Goal: Register for event/course

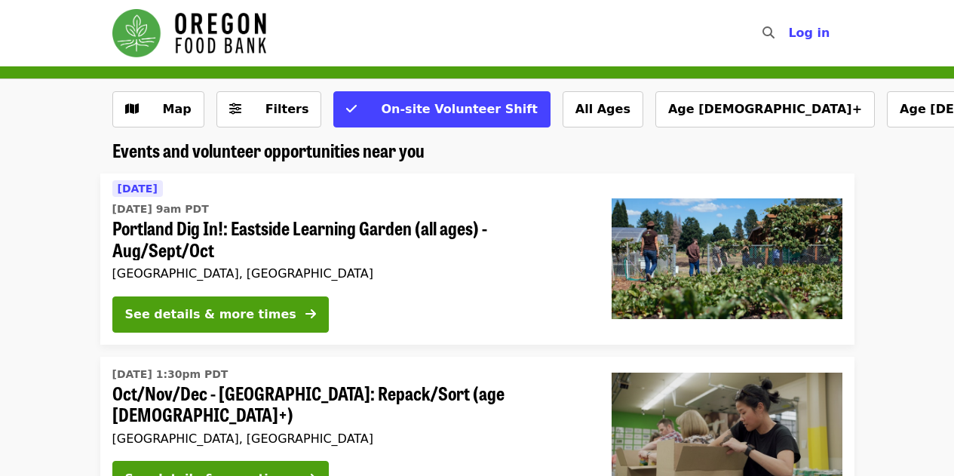
click at [169, 115] on span "Map" at bounding box center [177, 109] width 29 height 14
click at [271, 118] on button "Filters" at bounding box center [269, 109] width 106 height 36
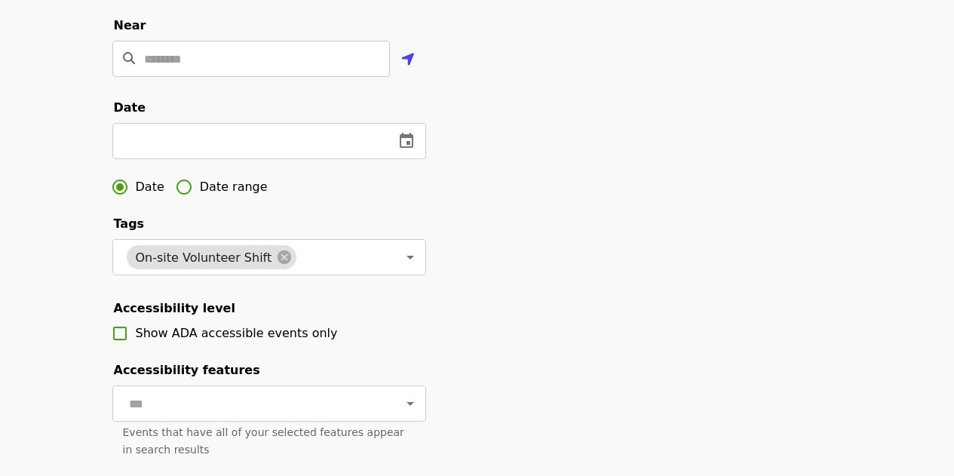
scroll to position [400, 0]
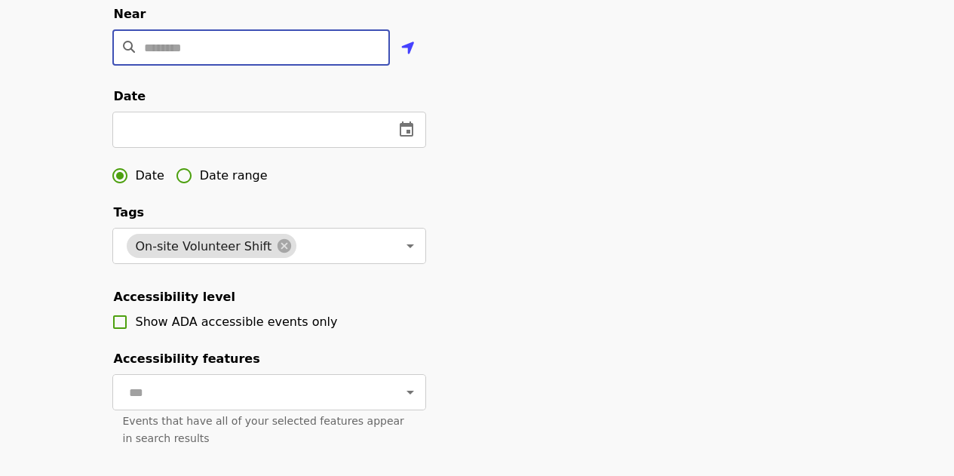
click at [288, 66] on input "Location" at bounding box center [267, 47] width 246 height 36
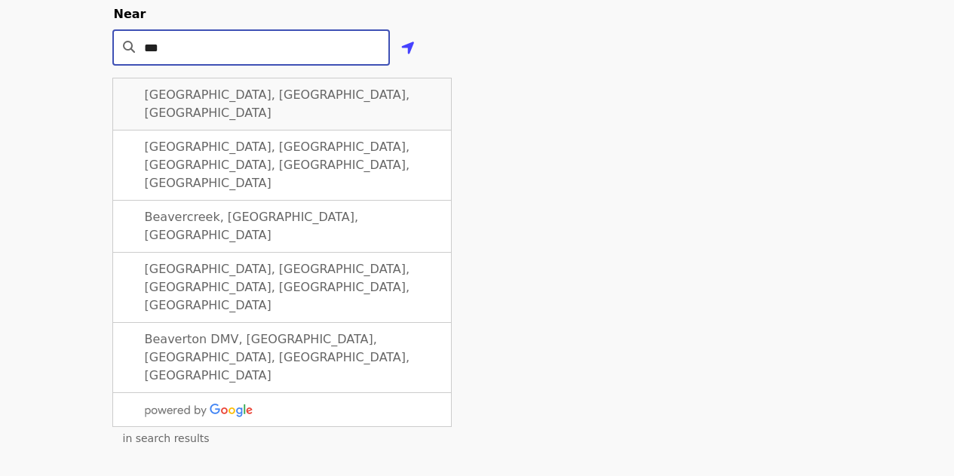
click at [230, 113] on span "[GEOGRAPHIC_DATA], [GEOGRAPHIC_DATA], [GEOGRAPHIC_DATA]" at bounding box center [277, 103] width 265 height 32
type input "**********"
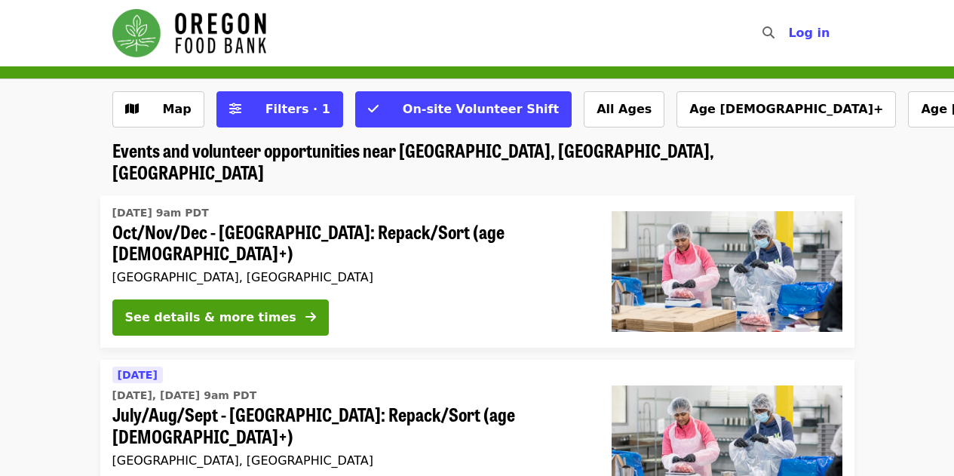
click at [409, 112] on span "On-site Volunteer Shift" at bounding box center [481, 109] width 156 height 14
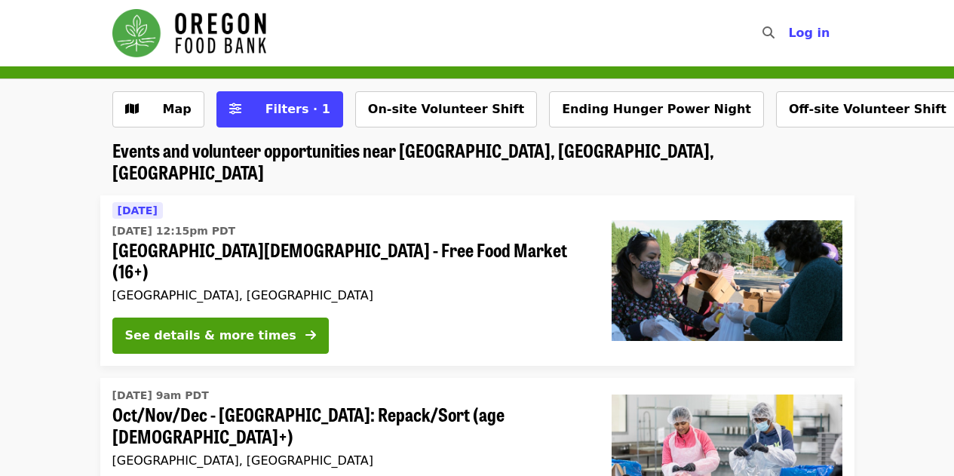
click at [393, 110] on button "On-site Volunteer Shift" at bounding box center [446, 109] width 182 height 36
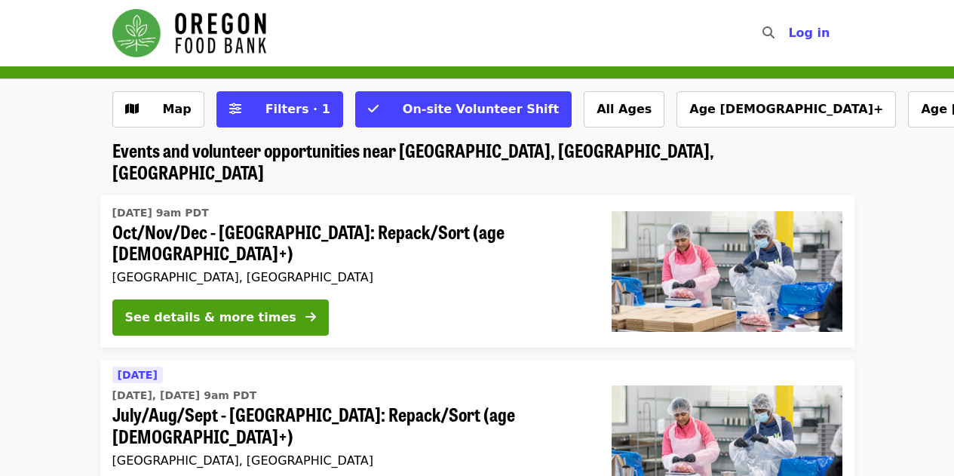
click at [263, 118] on span "Filters · 1" at bounding box center [290, 109] width 80 height 18
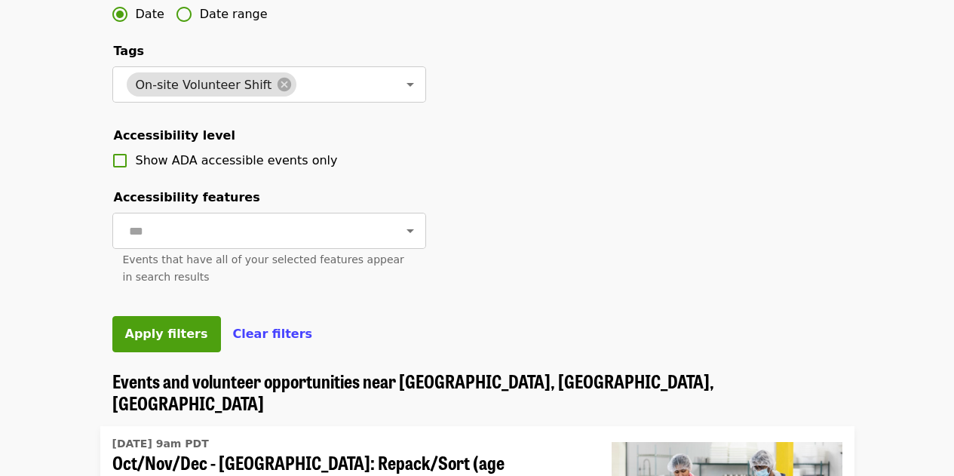
scroll to position [568, 0]
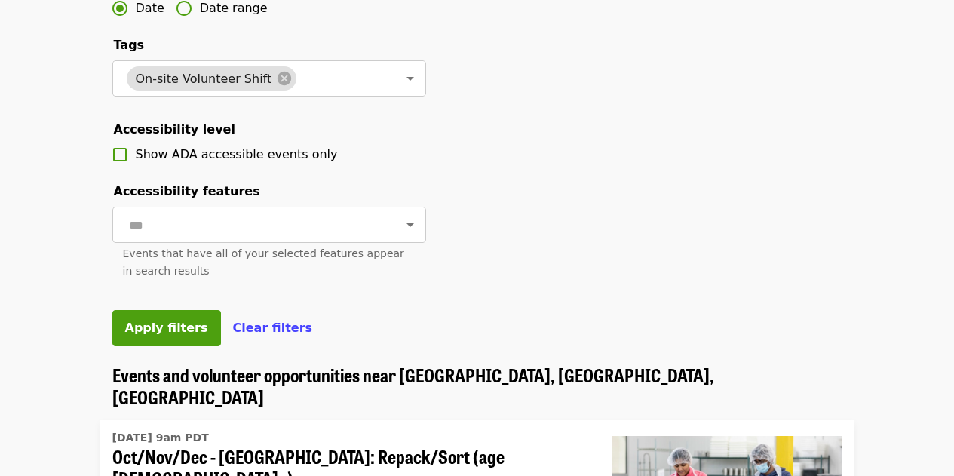
click at [164, 346] on button "Apply filters" at bounding box center [166, 328] width 109 height 36
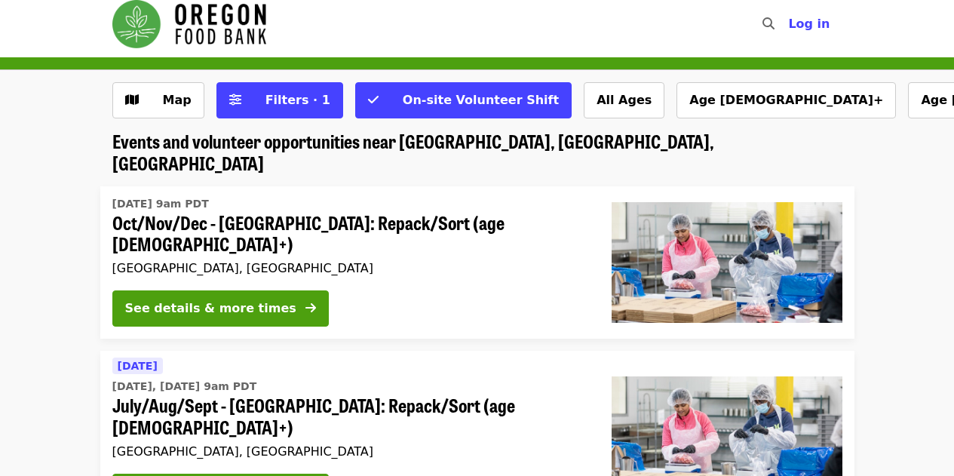
scroll to position [0, 0]
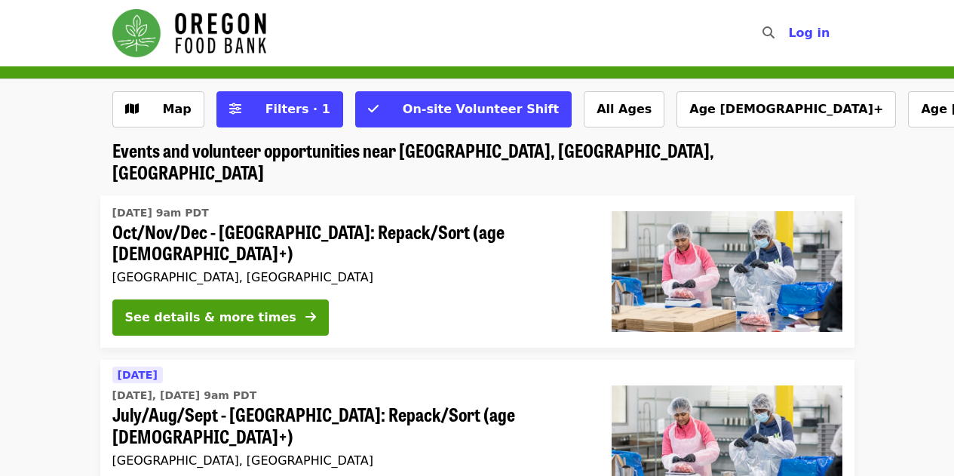
click at [257, 101] on span "Filters · 1" at bounding box center [290, 109] width 80 height 18
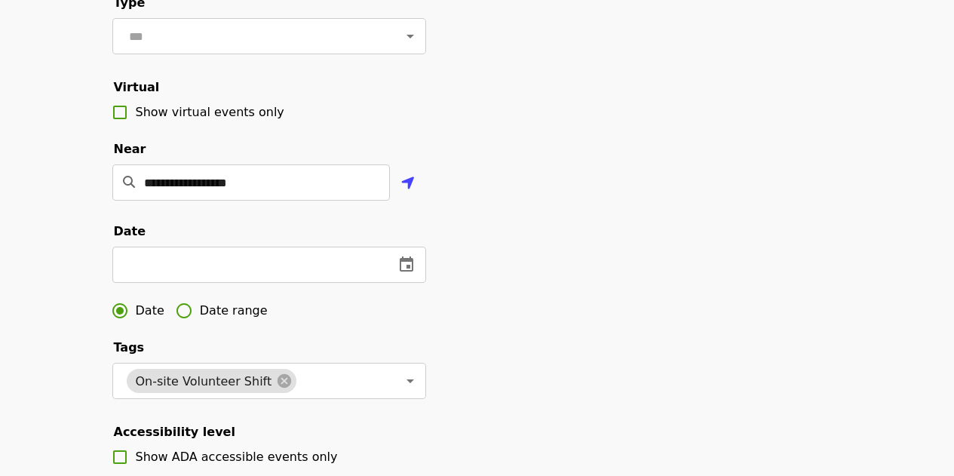
scroll to position [266, 0]
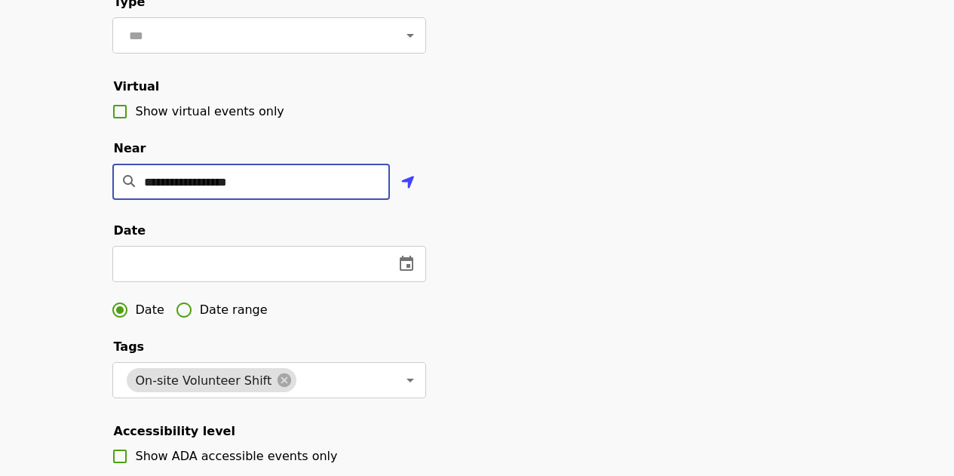
drag, startPoint x: 332, startPoint y: 213, endPoint x: 109, endPoint y: 207, distance: 223.2
click at [109, 207] on div "**********" at bounding box center [477, 245] width 754 height 841
click at [743, 253] on div "**********" at bounding box center [477, 245] width 754 height 841
